Goal: Communication & Community: Participate in discussion

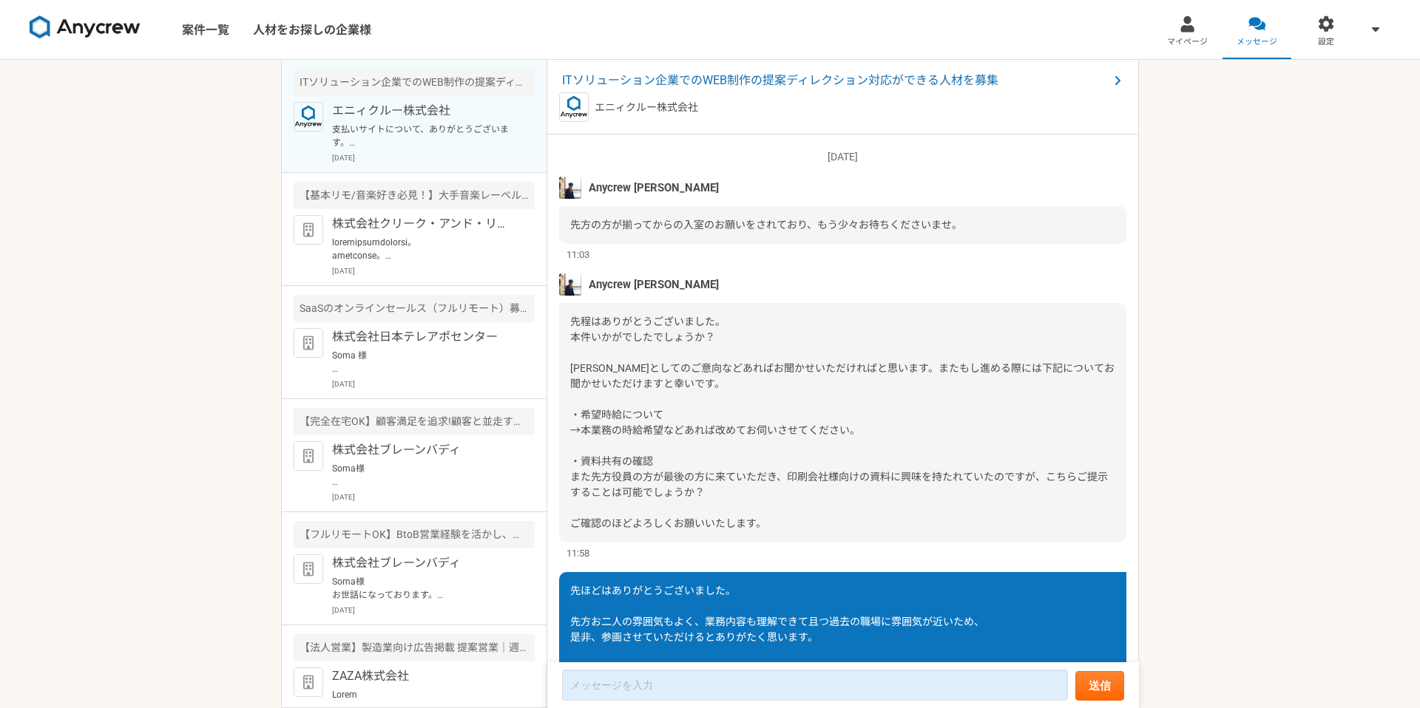
scroll to position [1130, 0]
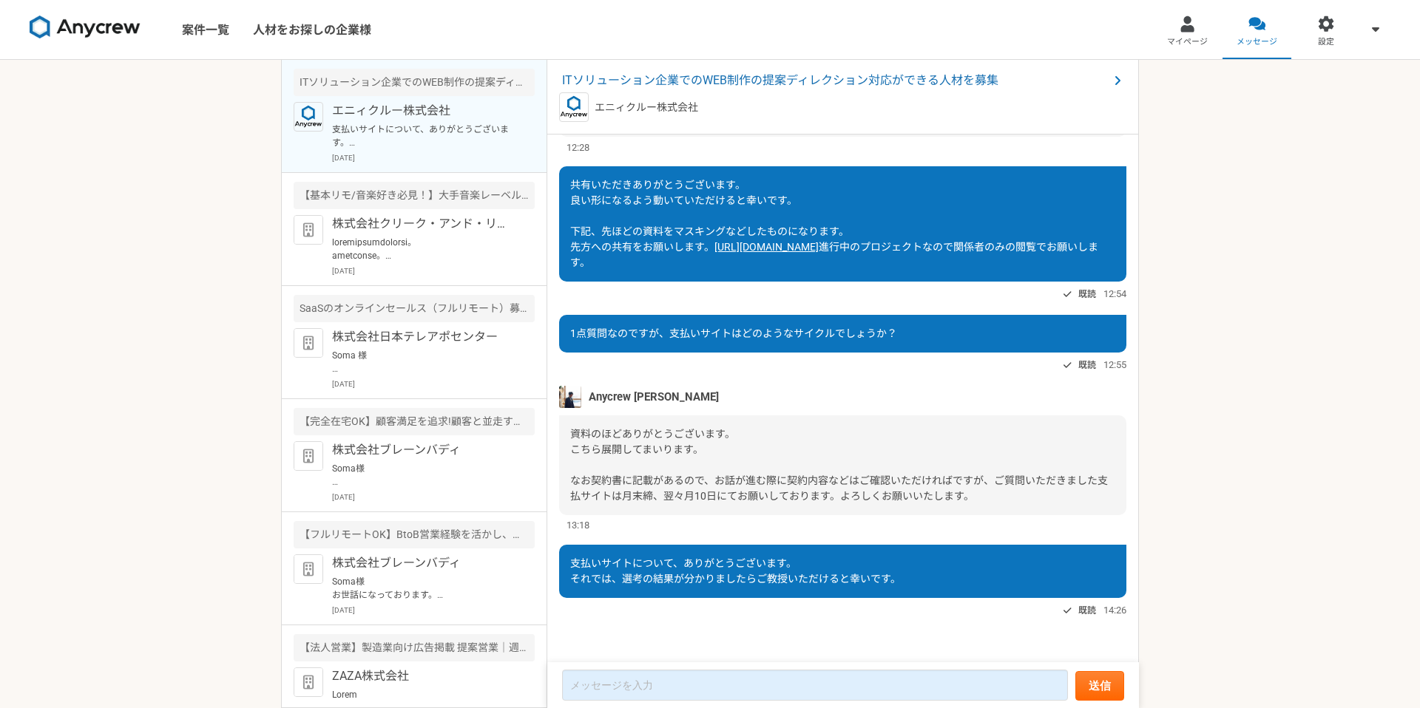
scroll to position [1130, 0]
click at [376, 220] on p "株式会社クリーク・アンド・リバー社" at bounding box center [423, 224] width 183 height 18
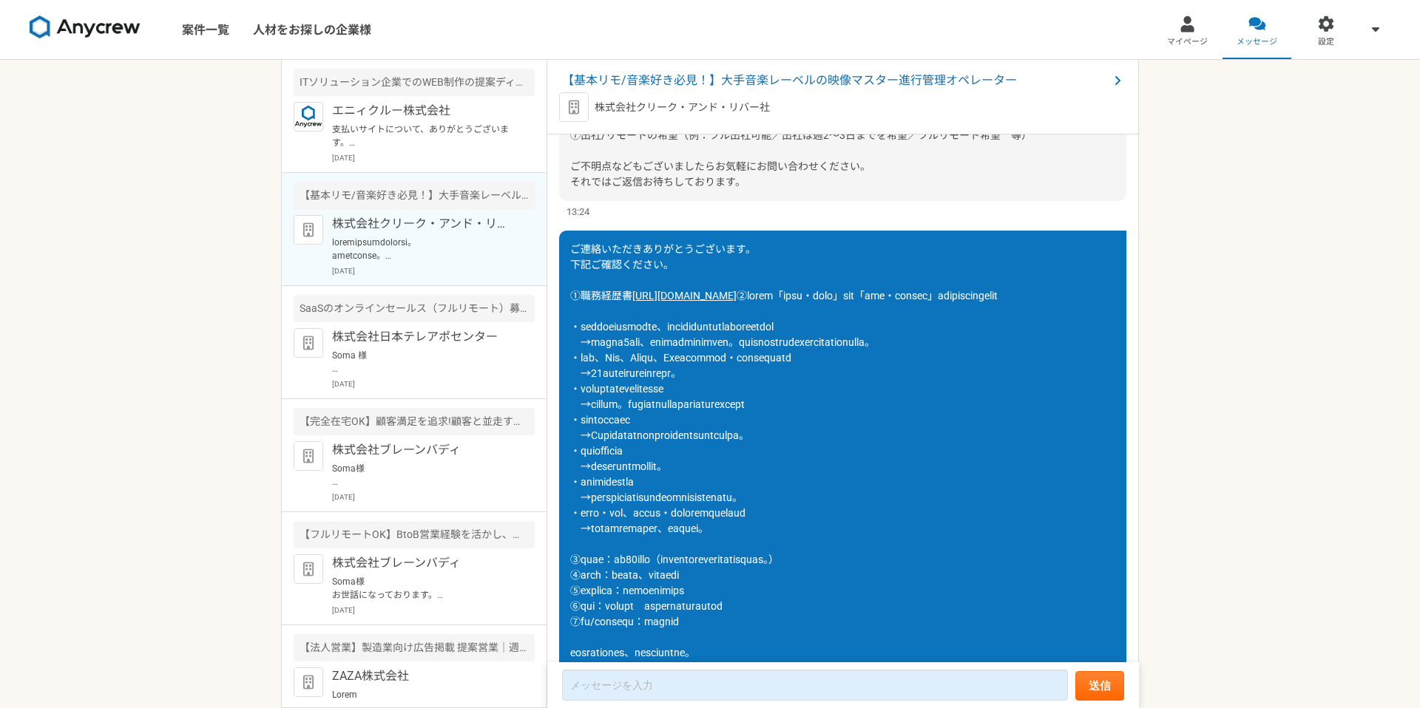
scroll to position [479, 0]
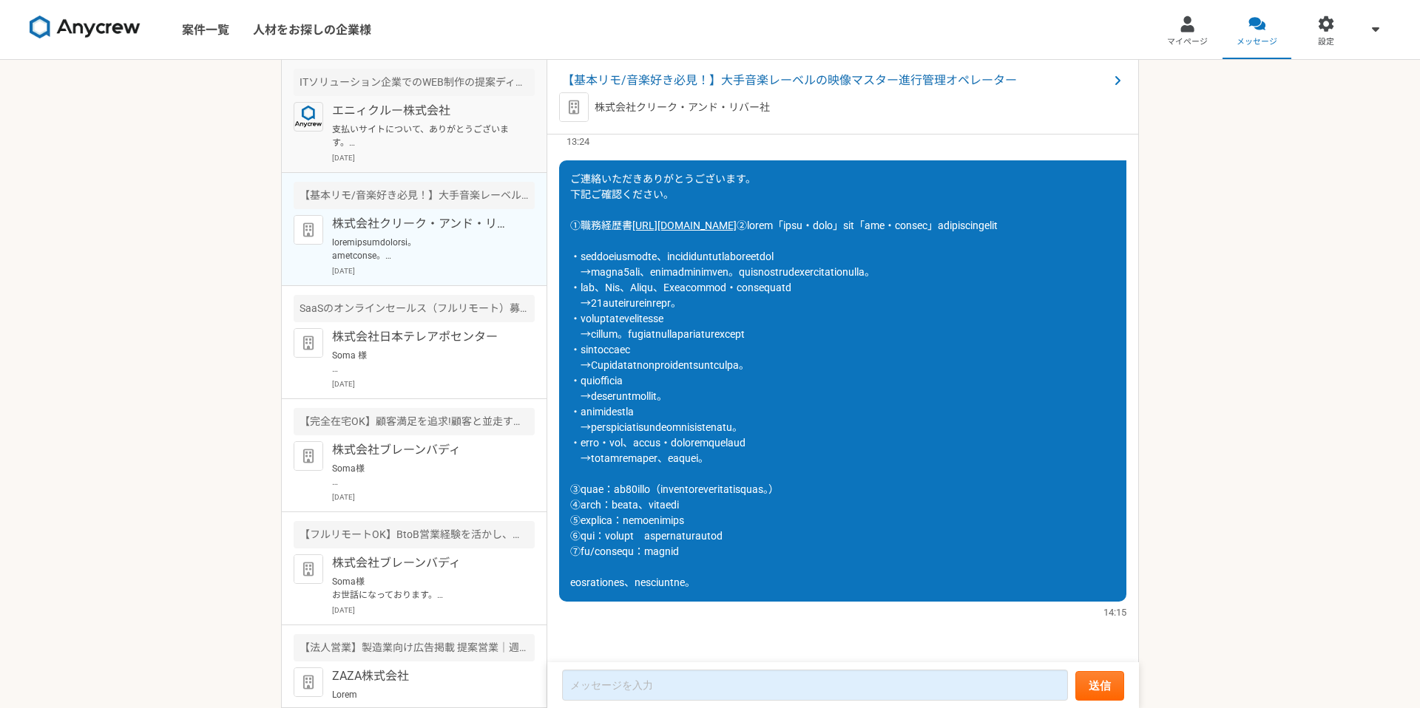
click at [438, 140] on p "支払いサイトについて、ありがとうございます。 それでは、選考の結果が分かりましたらご教授いただけると幸いです。" at bounding box center [423, 136] width 183 height 27
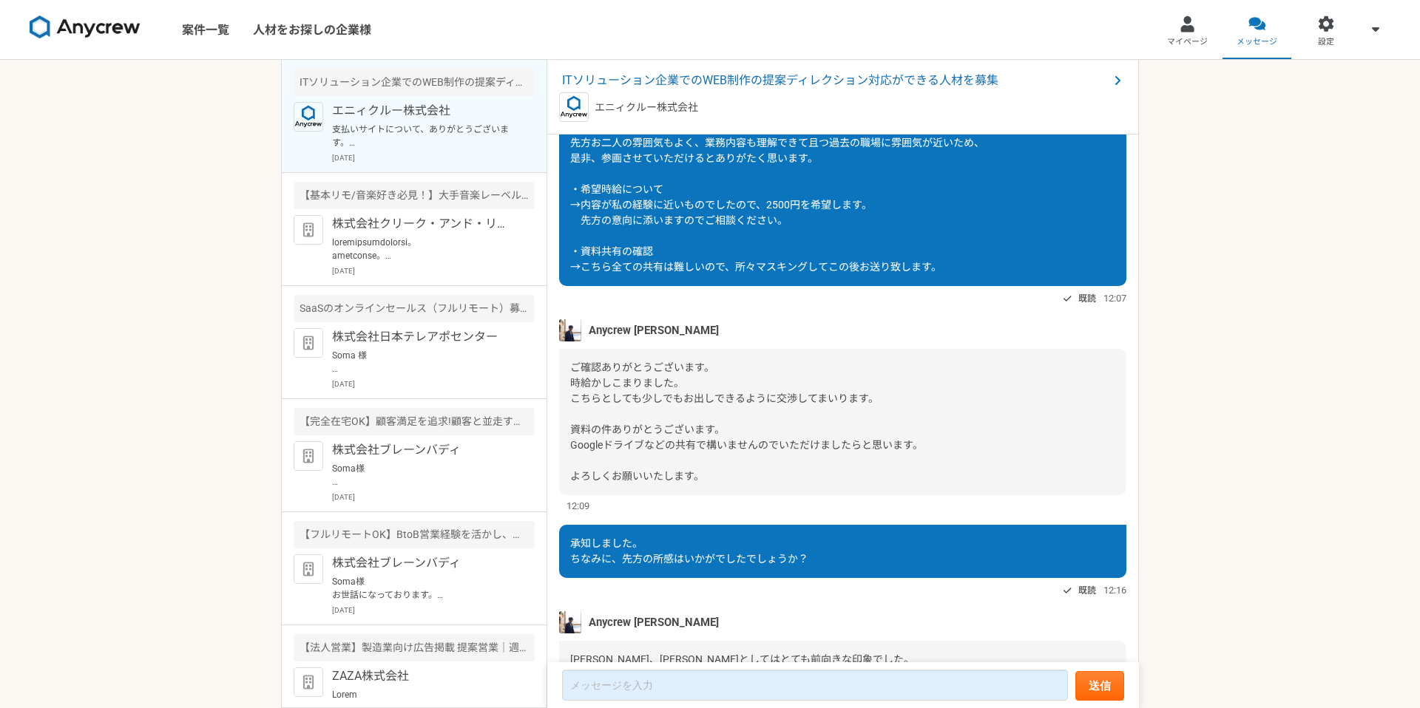
scroll to position [1130, 0]
